Goal: Task Accomplishment & Management: Manage account settings

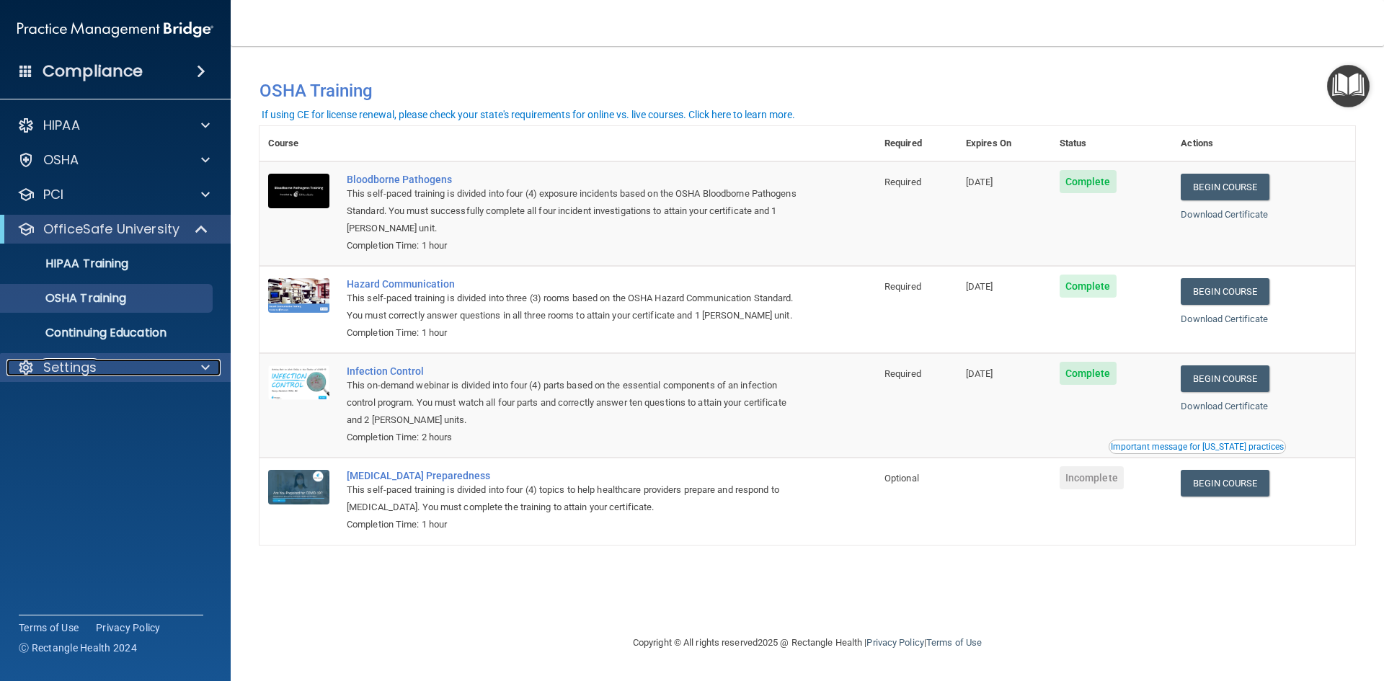
click at [53, 367] on p "Settings" at bounding box center [69, 367] width 53 height 17
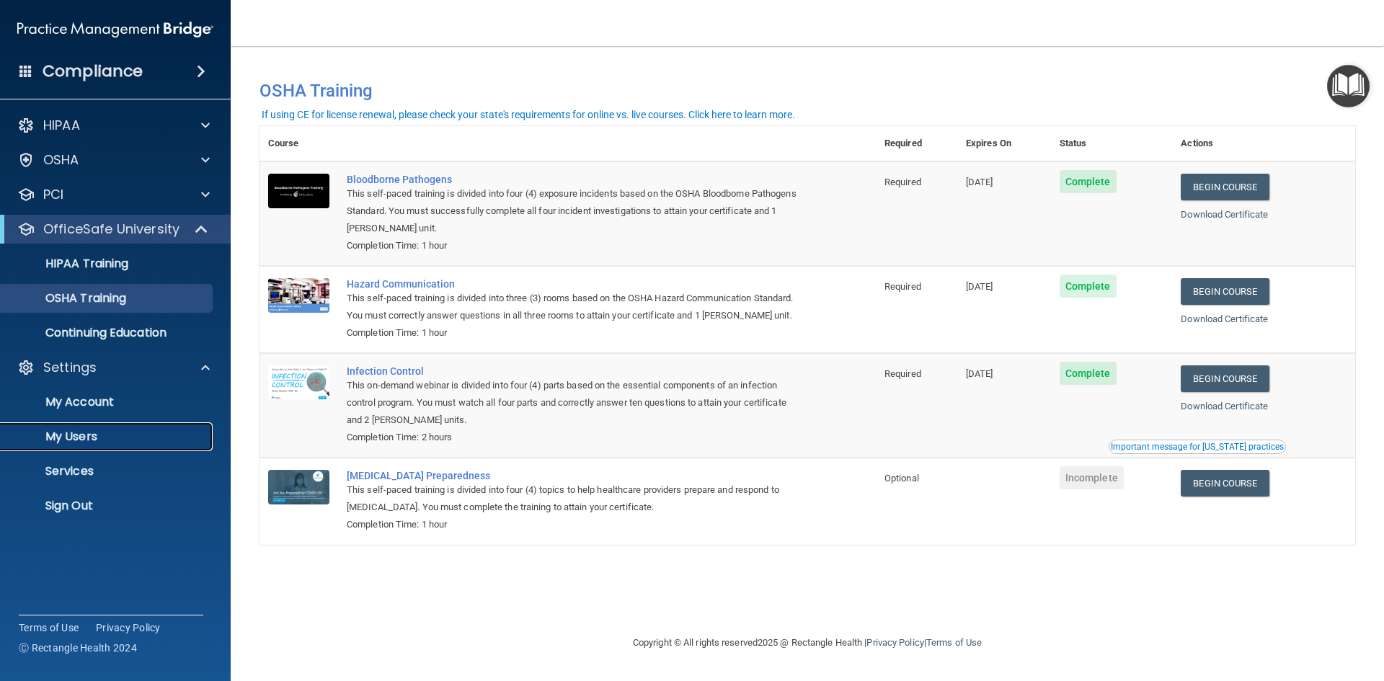
click at [54, 447] on link "My Users" at bounding box center [99, 437] width 227 height 29
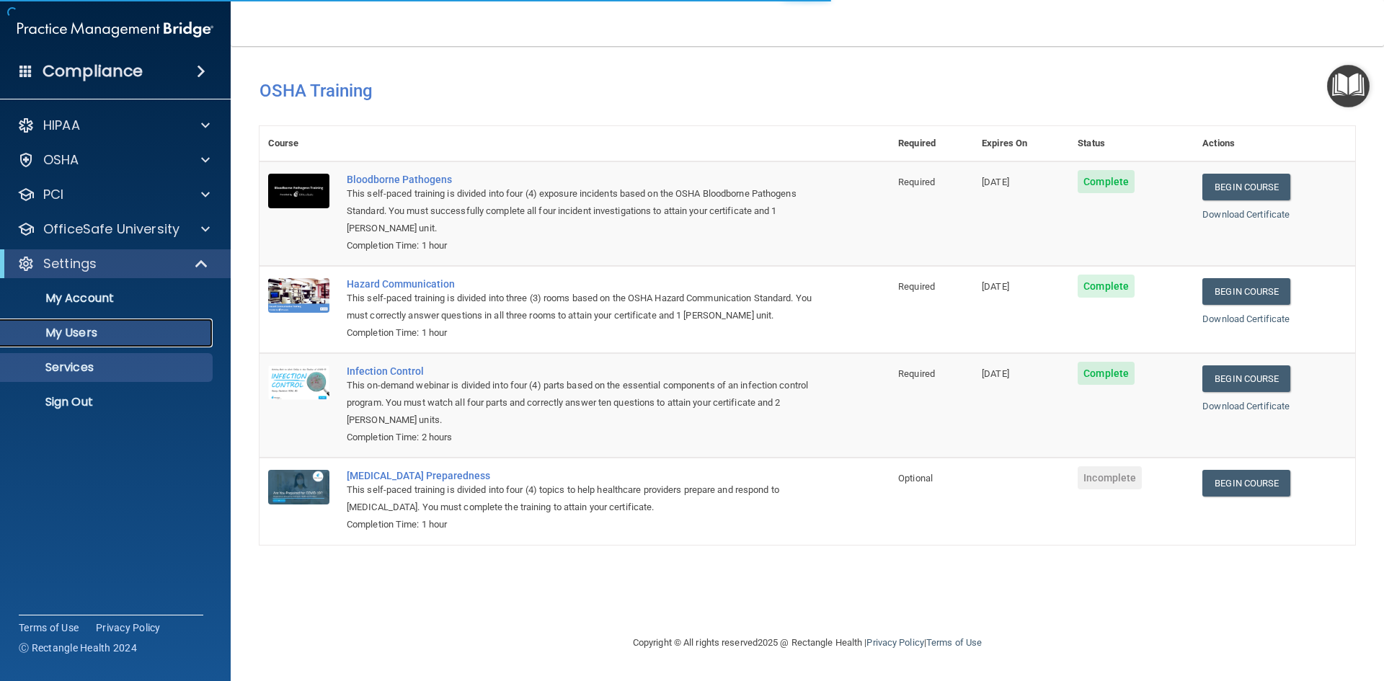
select select "20"
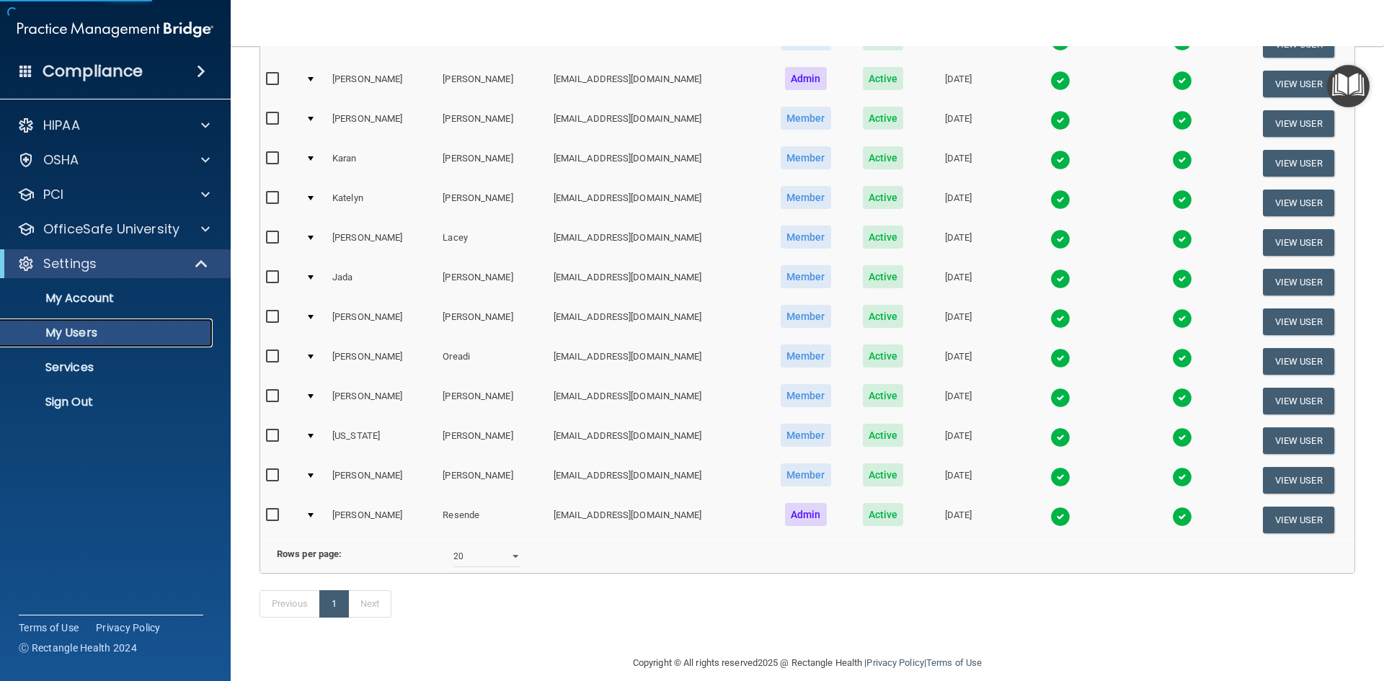
scroll to position [216, 0]
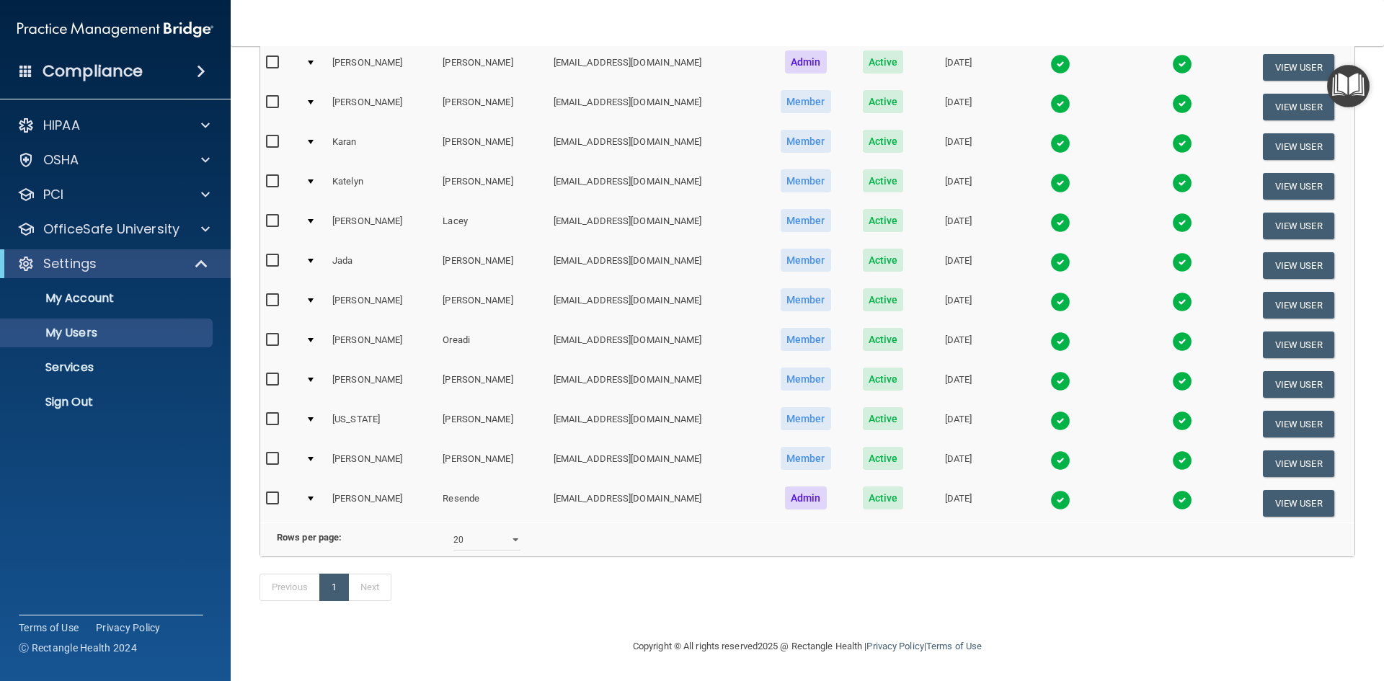
click at [1051, 302] on img at bounding box center [1061, 302] width 20 height 20
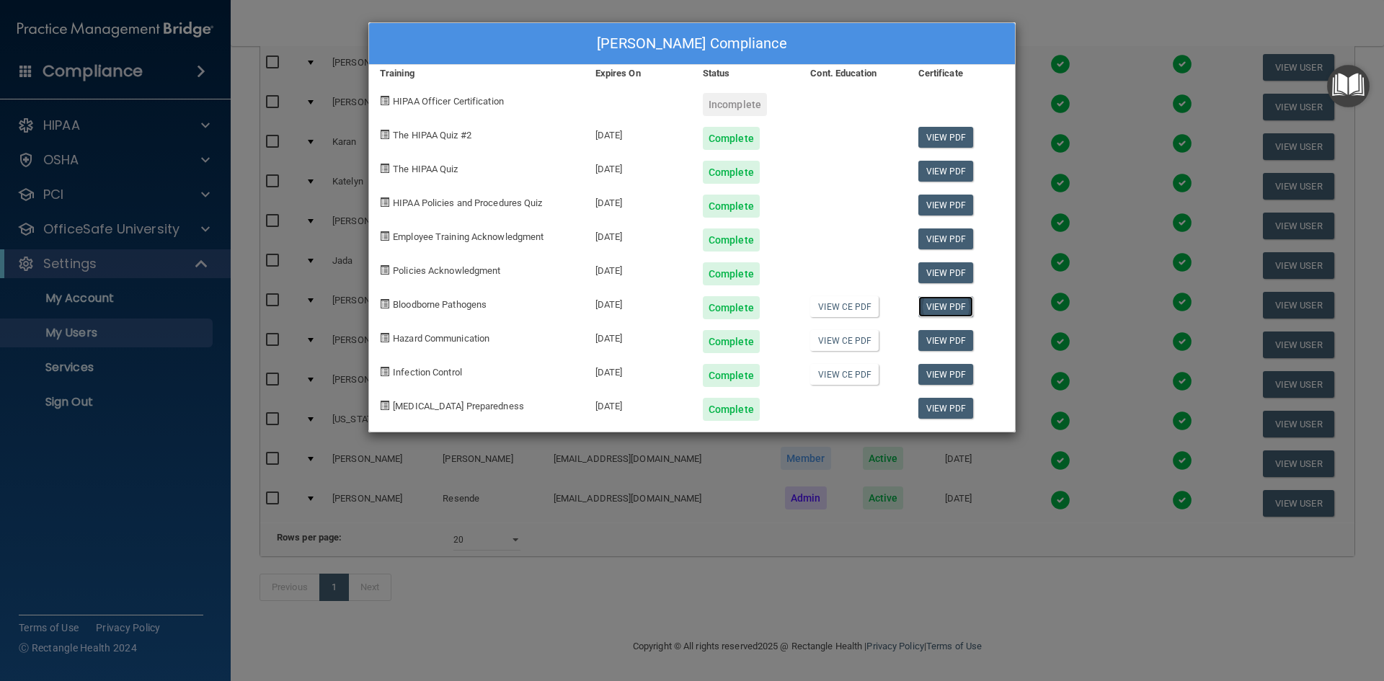
click at [955, 311] on link "View PDF" at bounding box center [947, 306] width 56 height 21
click at [929, 343] on link "View PDF" at bounding box center [947, 340] width 56 height 21
click at [951, 376] on link "View PDF" at bounding box center [947, 374] width 56 height 21
click at [949, 376] on link "View PDF" at bounding box center [947, 374] width 56 height 21
click at [946, 208] on link "View PDF" at bounding box center [947, 205] width 56 height 21
